Goal: Complete application form

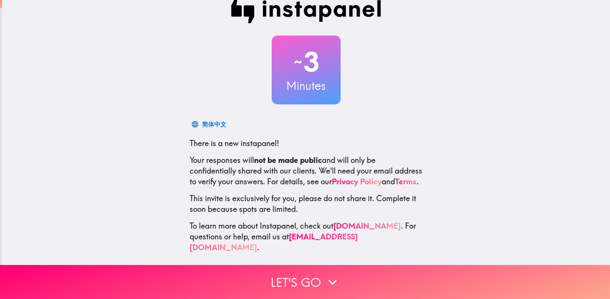
scroll to position [19, 0]
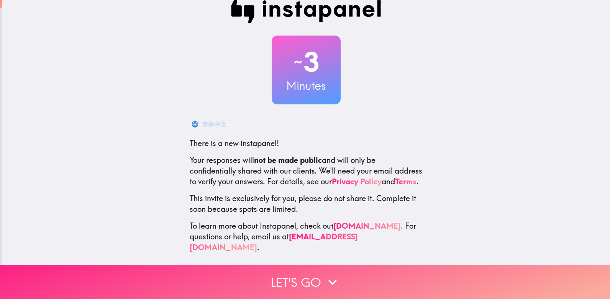
click at [302, 269] on button "Let's go" at bounding box center [305, 282] width 610 height 34
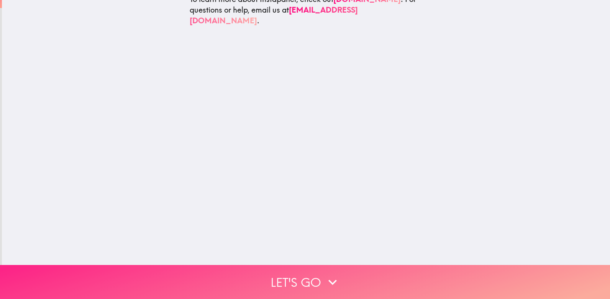
scroll to position [0, 0]
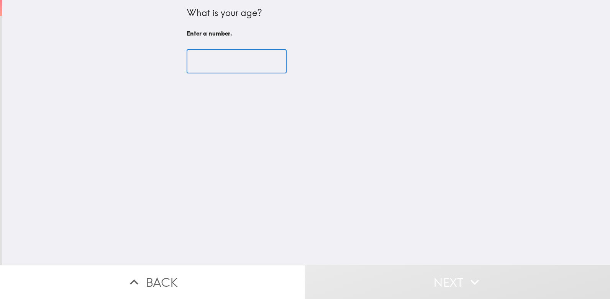
click at [221, 58] on input "number" at bounding box center [237, 62] width 100 height 24
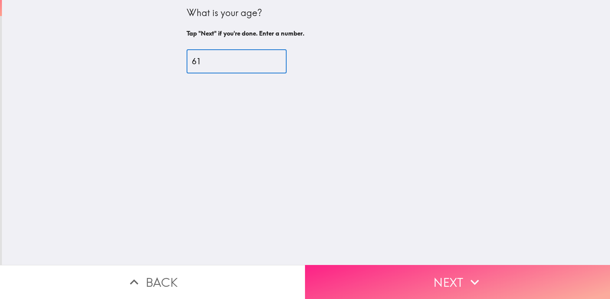
type input "61"
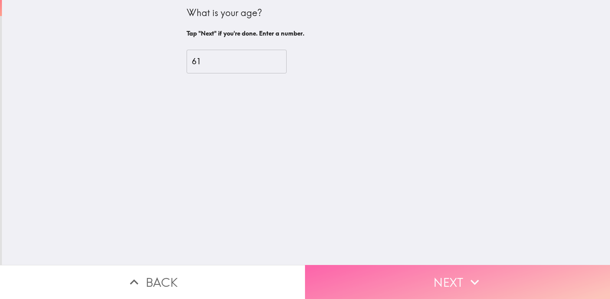
click at [455, 277] on button "Next" at bounding box center [457, 282] width 305 height 34
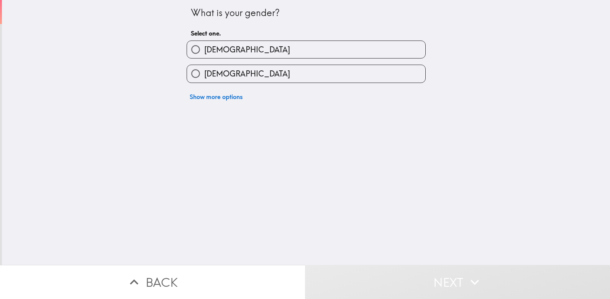
drag, startPoint x: 187, startPoint y: 75, endPoint x: 187, endPoint y: 81, distance: 5.8
click at [187, 77] on input "[DEMOGRAPHIC_DATA]" at bounding box center [195, 73] width 17 height 17
radio input "true"
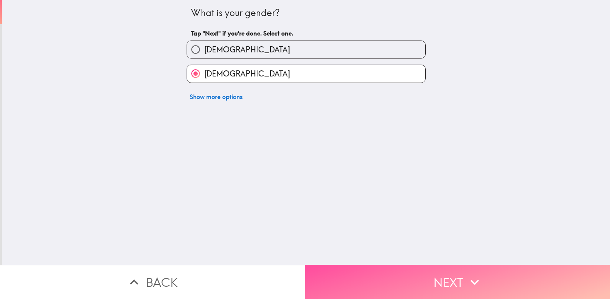
click at [448, 277] on button "Next" at bounding box center [457, 282] width 305 height 34
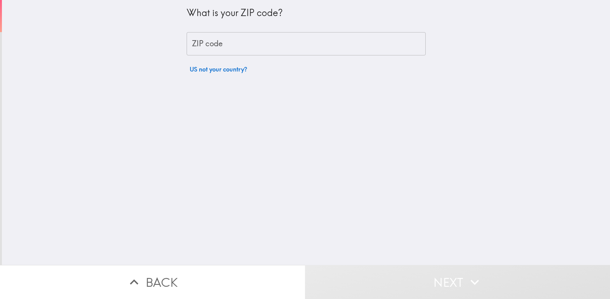
click at [213, 43] on input "ZIP code" at bounding box center [306, 44] width 239 height 24
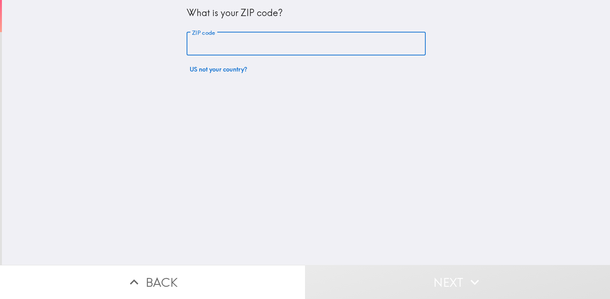
type input "76901"
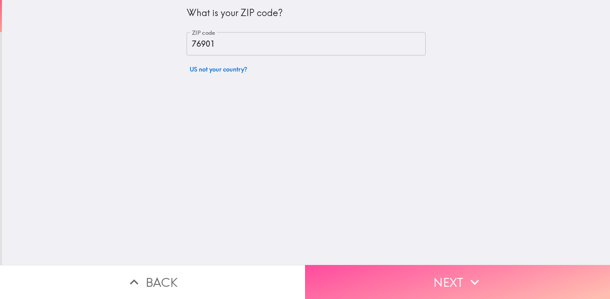
click at [449, 273] on button "Next" at bounding box center [457, 282] width 305 height 34
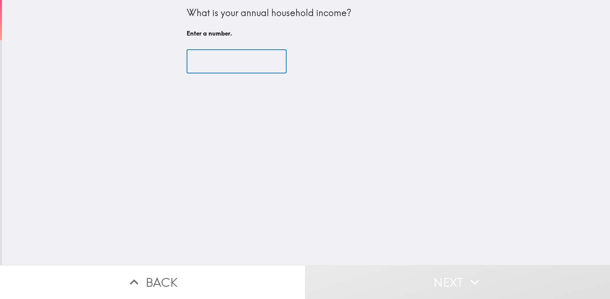
click at [216, 62] on input "number" at bounding box center [237, 62] width 100 height 24
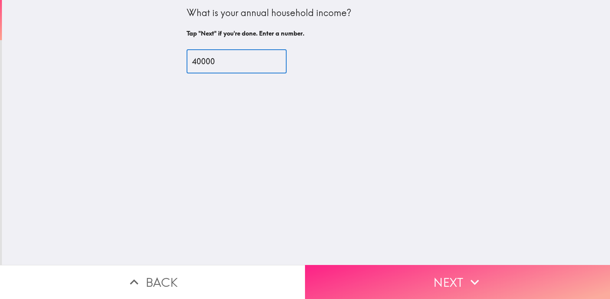
type input "40000"
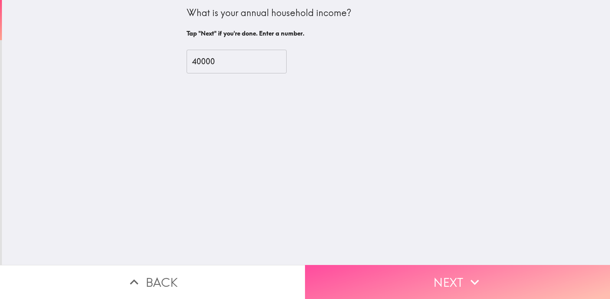
click at [431, 271] on button "Next" at bounding box center [457, 282] width 305 height 34
